Goal: Transaction & Acquisition: Obtain resource

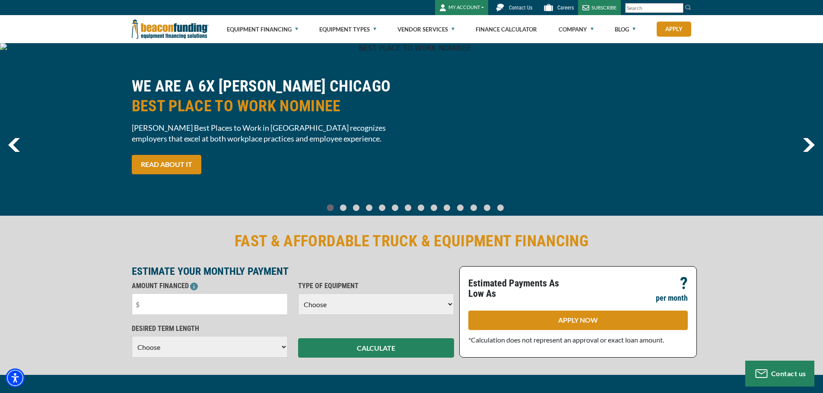
click at [348, 309] on select "Choose Backhoe Boom/Bucket Truck Chipper Commercial Mower Crane DTG/DTF Printin…" at bounding box center [376, 305] width 156 height 22
select select "21"
click at [298, 294] on select "Choose Backhoe Boom/Bucket Truck Chipper Commercial Mower Crane DTG/DTF Printin…" at bounding box center [376, 305] width 156 height 22
click at [182, 304] on input "text" at bounding box center [210, 305] width 156 height 22
type input "$125,000"
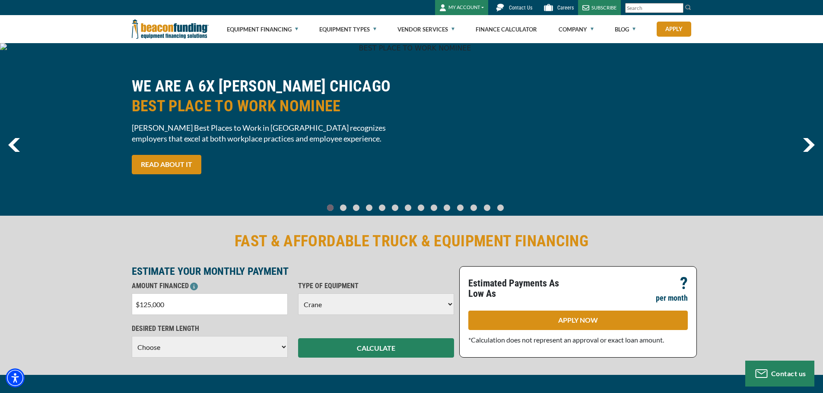
click at [215, 350] on select "Choose 36 Months 48 Months 60 Months" at bounding box center [210, 347] width 156 height 22
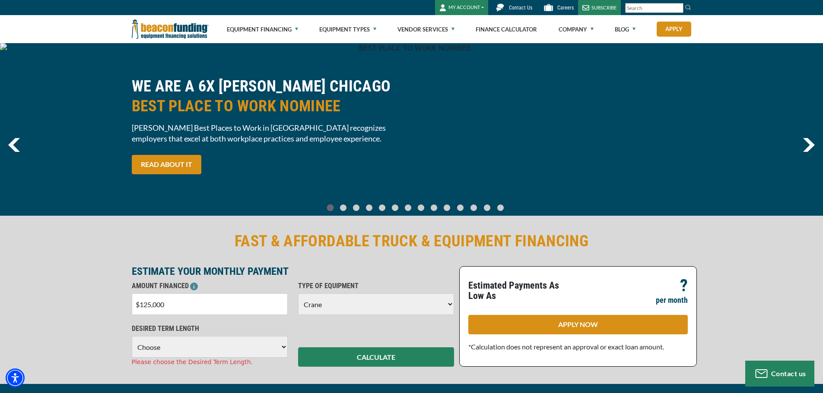
select select "60"
click at [132, 336] on select "Choose 36 Months 48 Months 60 Months 72 Months" at bounding box center [210, 347] width 156 height 22
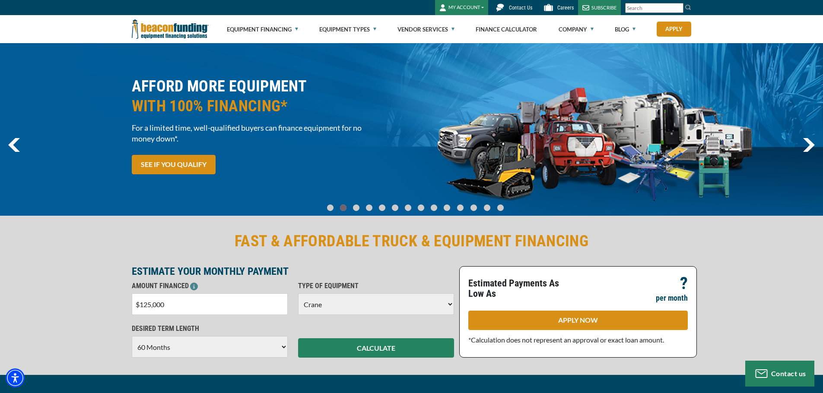
click at [330, 337] on div "CALCULATE" at bounding box center [376, 341] width 166 height 34
click at [332, 346] on button "CALCULATE" at bounding box center [376, 348] width 156 height 19
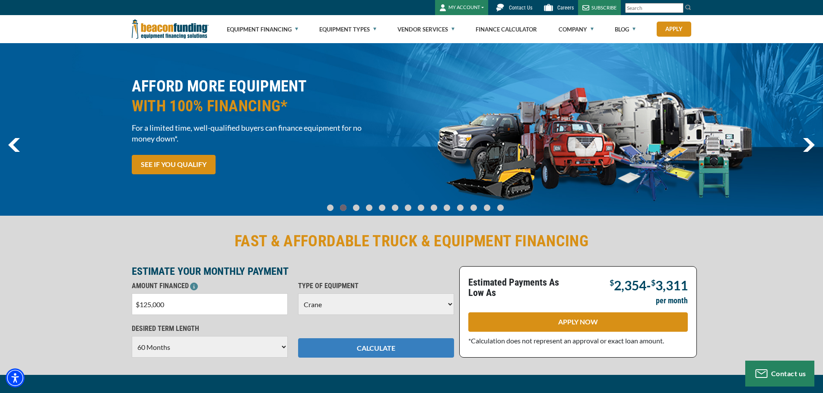
click at [341, 345] on button "CALCULATE" at bounding box center [376, 348] width 156 height 19
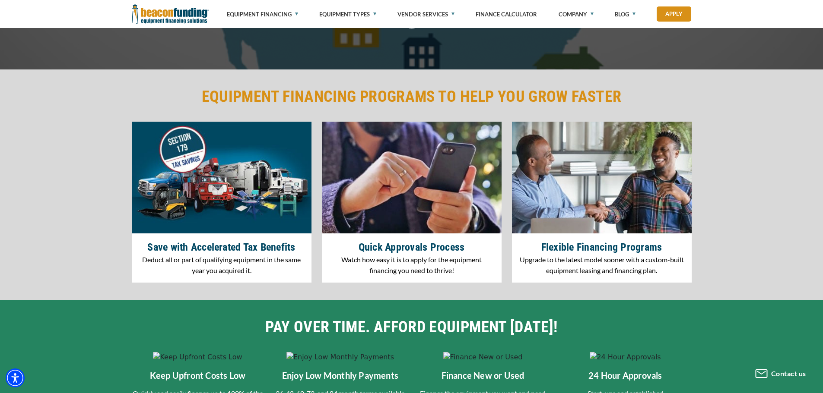
scroll to position [1123, 0]
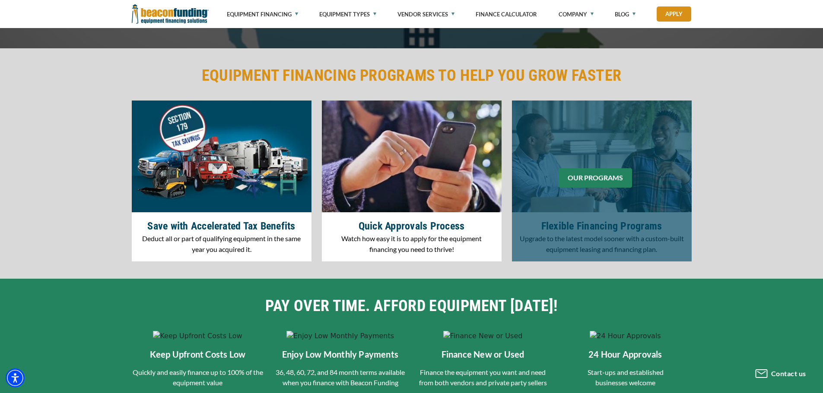
click at [584, 181] on link "OUR PROGRAMS" at bounding box center [594, 177] width 73 height 19
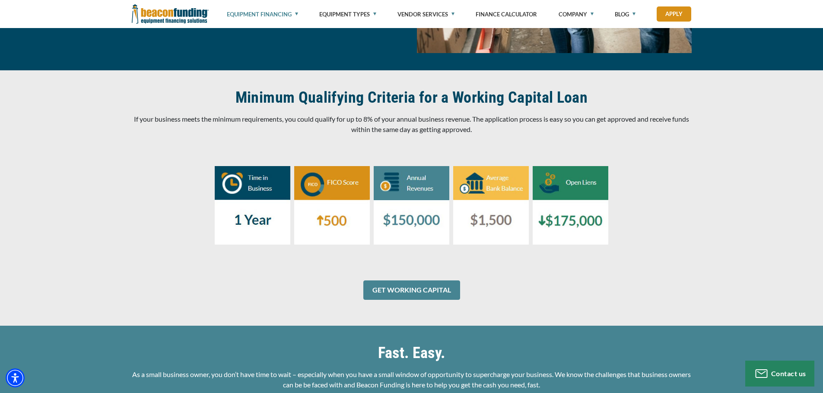
scroll to position [1166, 0]
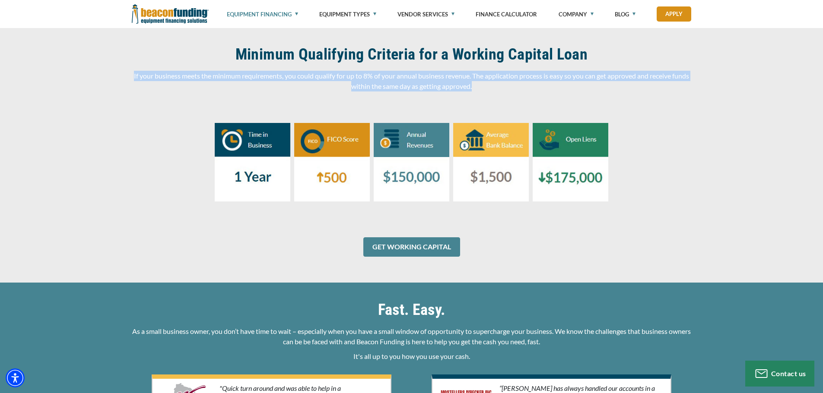
drag, startPoint x: 481, startPoint y: 79, endPoint x: 137, endPoint y: 68, distance: 344.3
click at [137, 71] on p "If your business meets the minimum requirements, you could qualify for up to 8%…" at bounding box center [412, 81] width 560 height 21
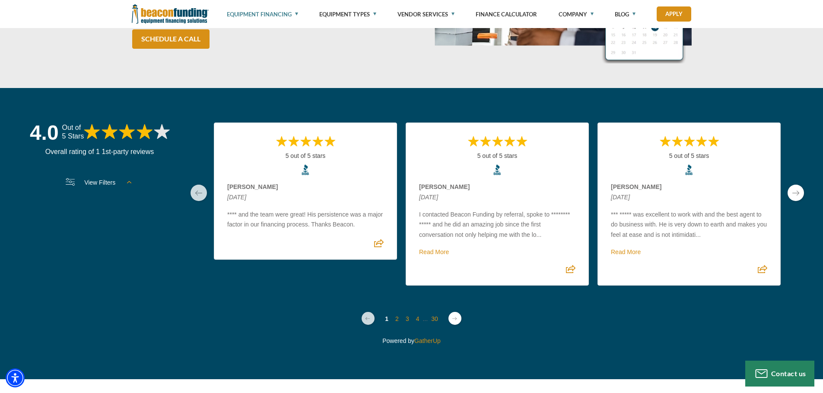
scroll to position [1857, 0]
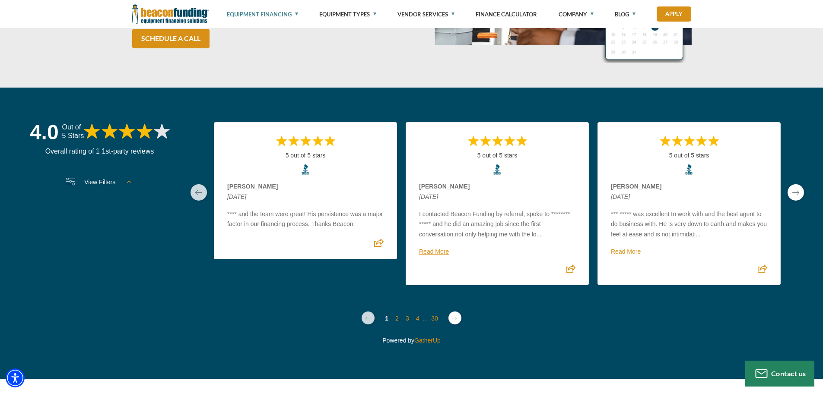
click at [437, 248] on link "Read More" at bounding box center [434, 251] width 30 height 7
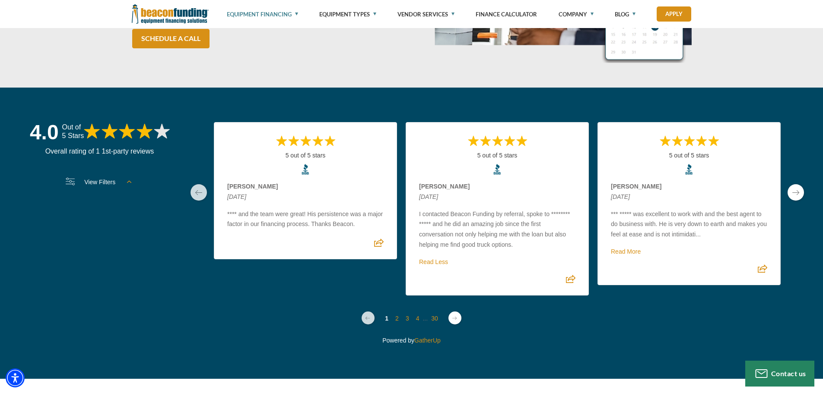
click at [625, 248] on link "Read More" at bounding box center [626, 251] width 30 height 7
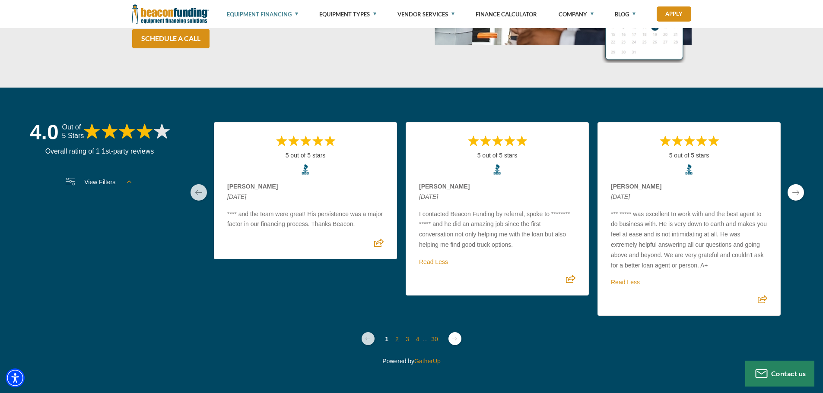
click at [397, 336] on link "2" at bounding box center [396, 339] width 3 height 7
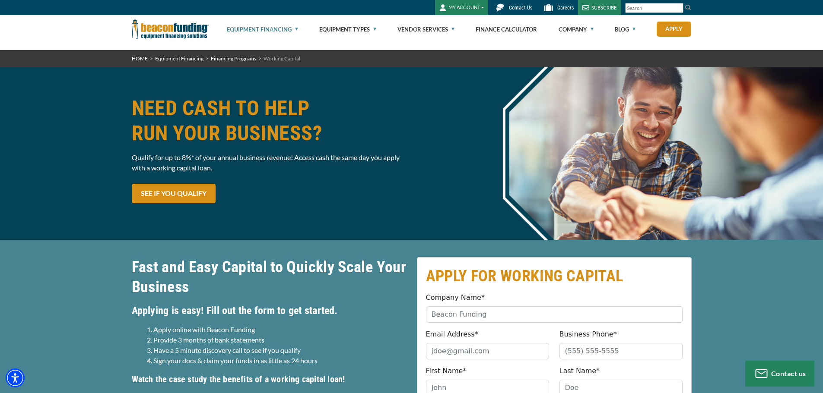
scroll to position [0, 0]
